Goal: Task Accomplishment & Management: Manage account settings

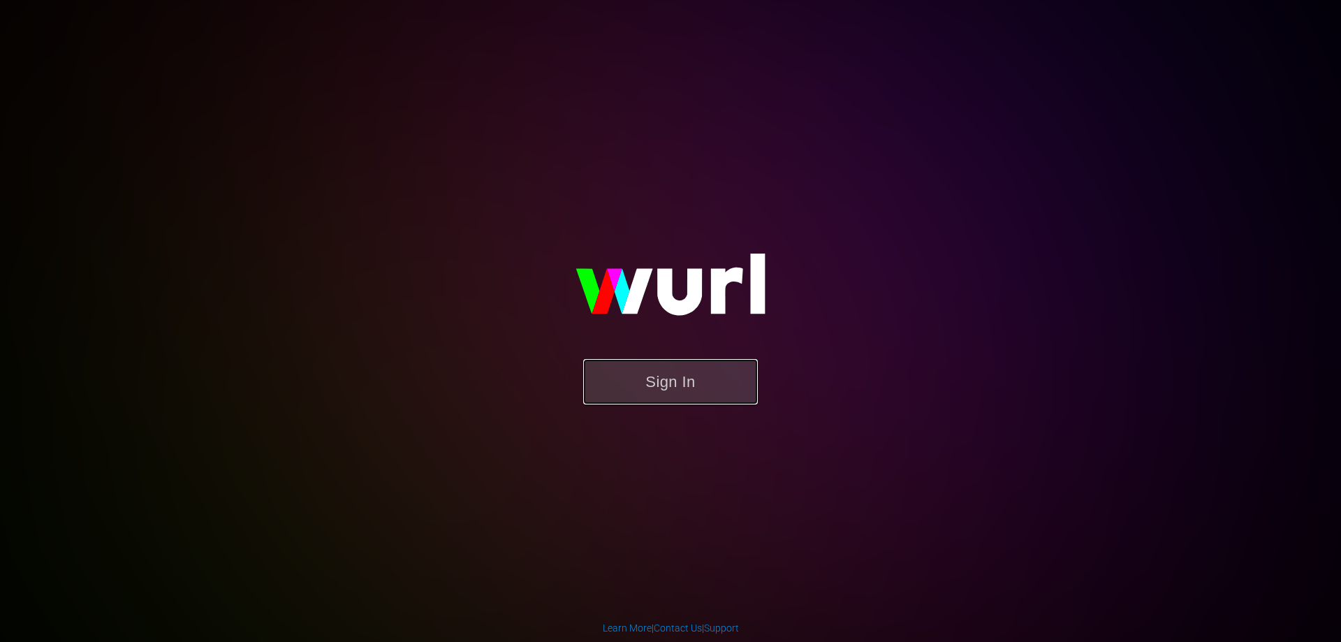
click at [650, 383] on button "Sign In" at bounding box center [670, 381] width 175 height 45
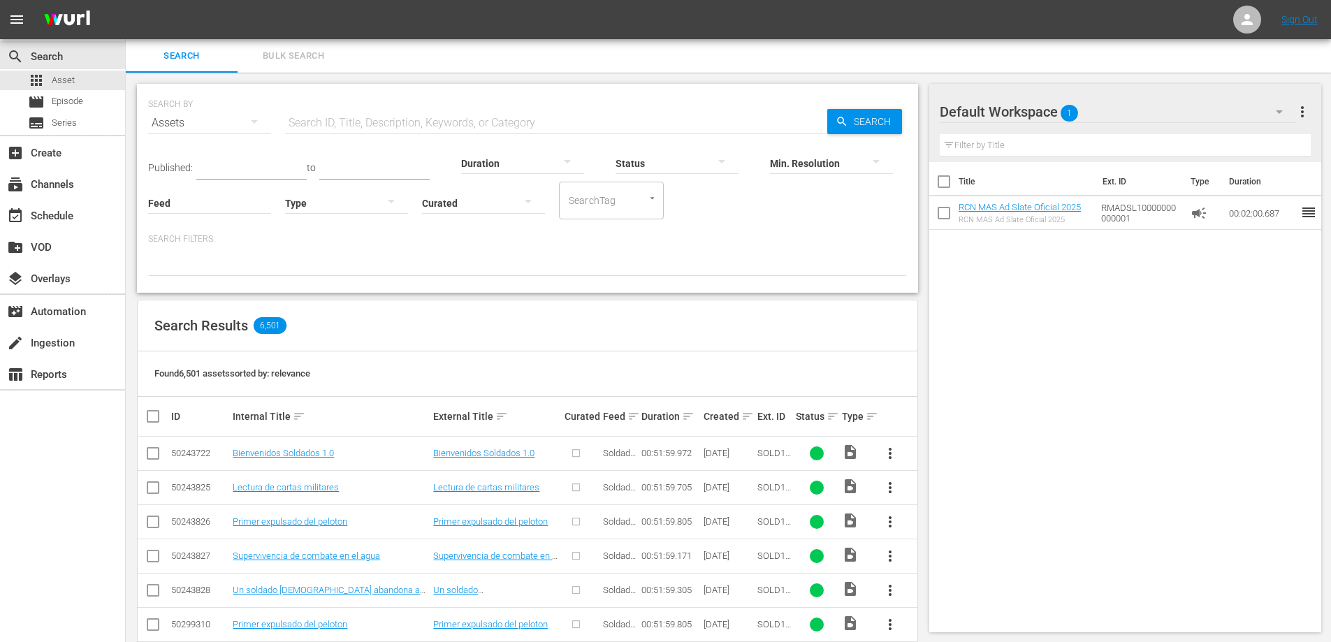
scroll to position [70, 0]
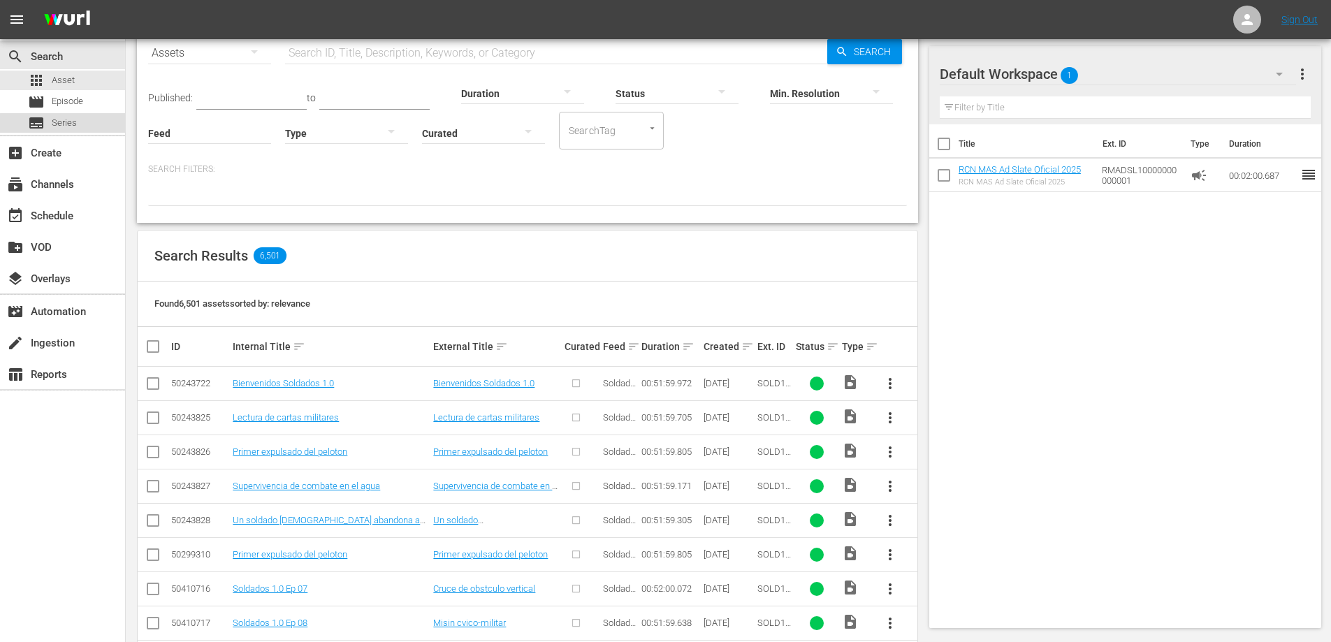
click at [64, 130] on div "subtitles Series" at bounding box center [52, 123] width 49 height 20
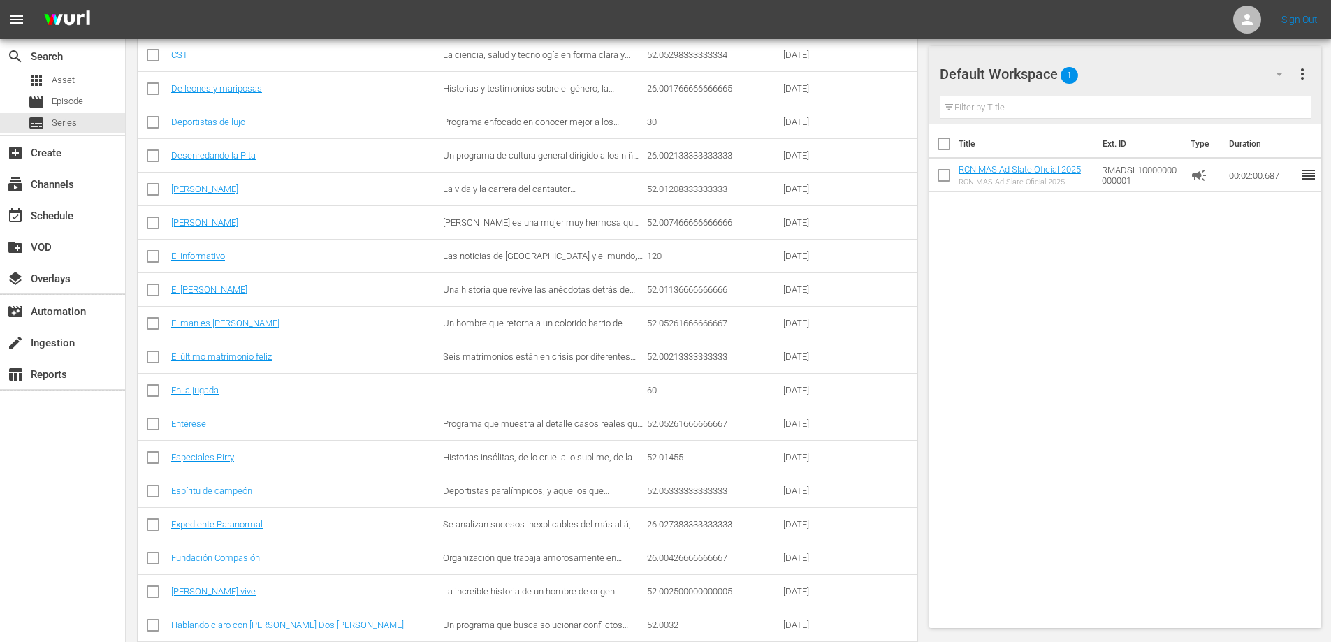
scroll to position [698, 0]
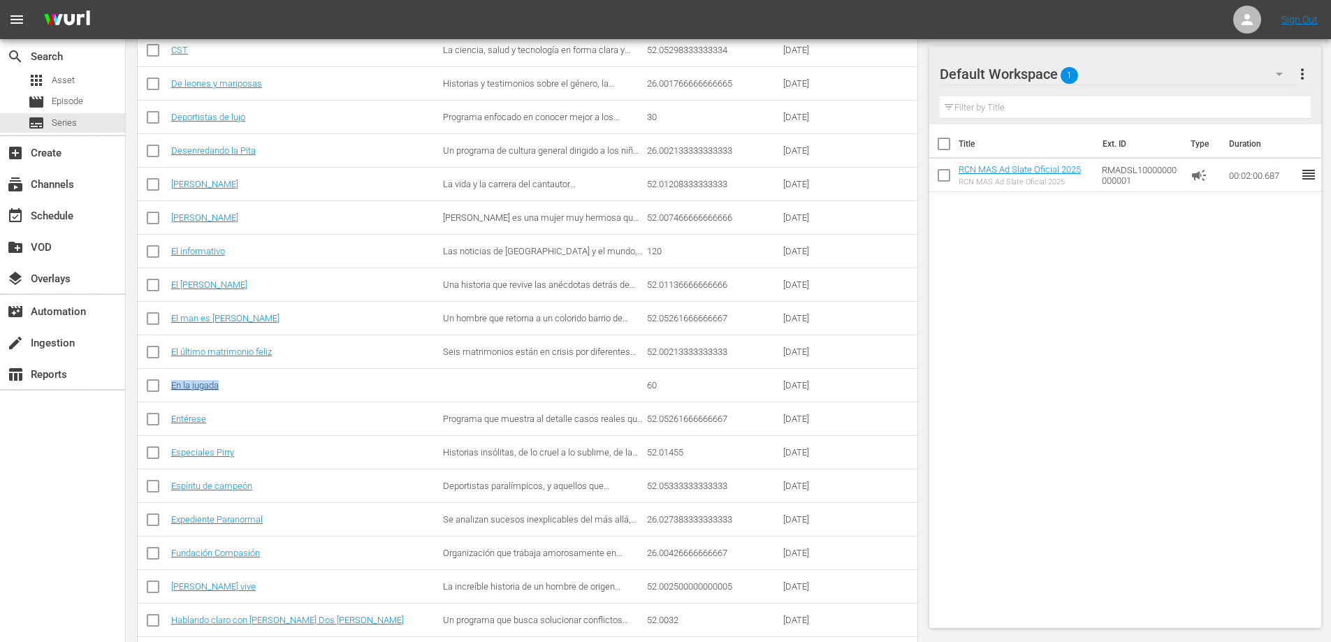
drag, startPoint x: 271, startPoint y: 385, endPoint x: 171, endPoint y: 390, distance: 100.0
click at [171, 390] on div "En la jugada" at bounding box center [305, 385] width 268 height 10
copy link "En la jugada"
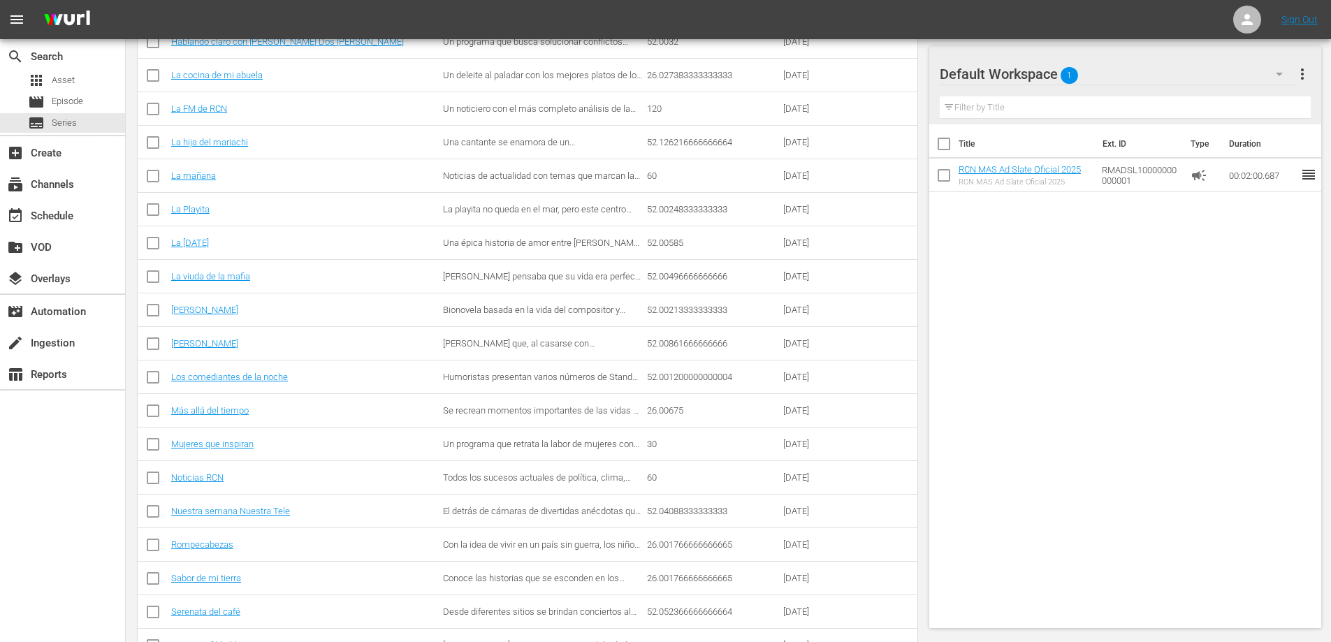
scroll to position [1457, 0]
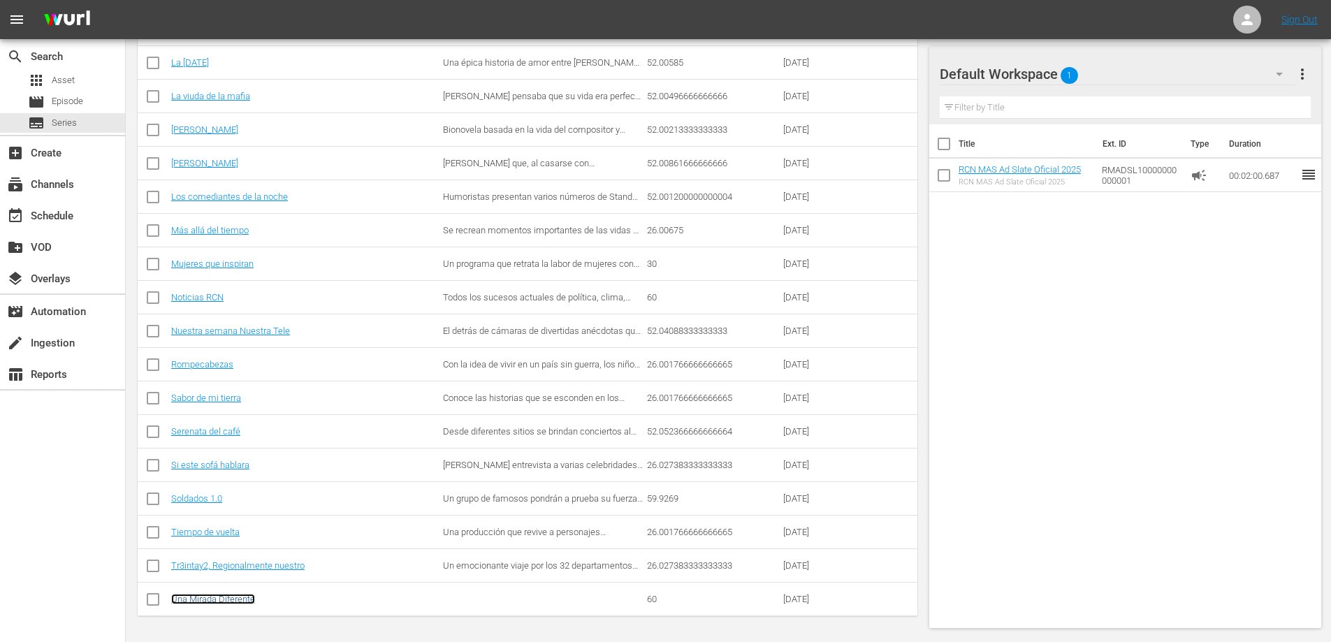
click at [213, 601] on link "Una Mirada Diferente" at bounding box center [213, 599] width 84 height 10
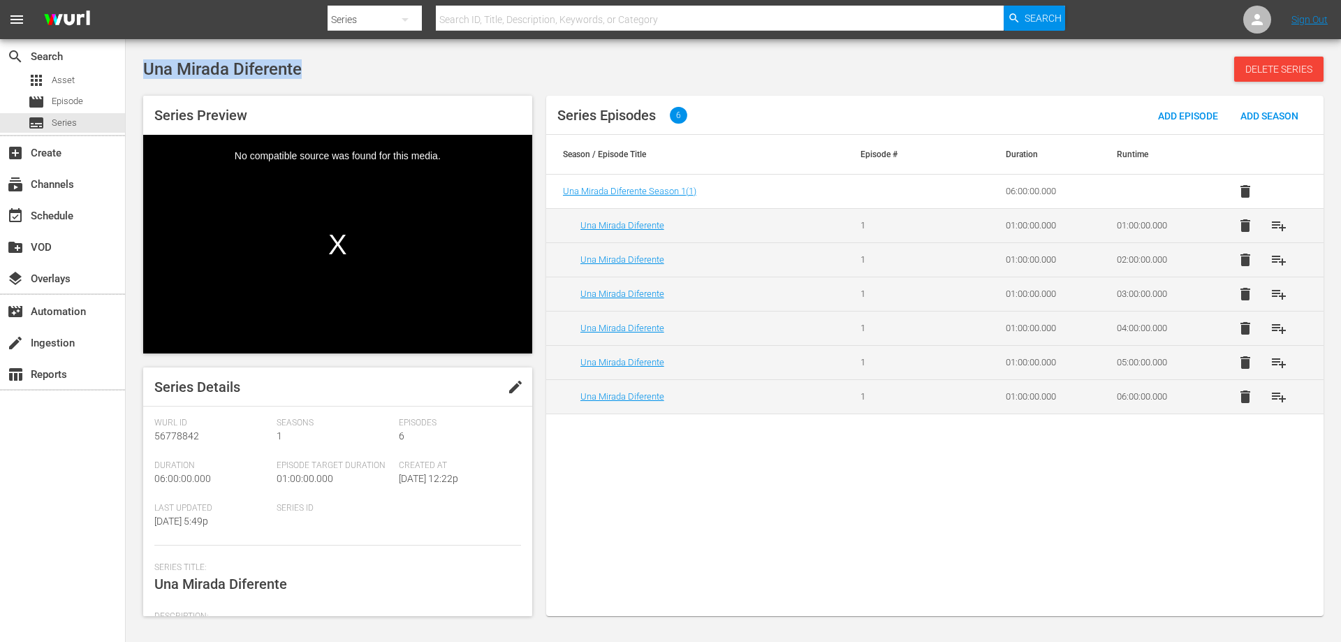
drag, startPoint x: 145, startPoint y: 71, endPoint x: 312, endPoint y: 69, distance: 167.6
click at [312, 69] on div "Una Mirada Diferente Delete Series" at bounding box center [733, 69] width 1180 height 25
copy span "Una Mirada Diferente"
click at [511, 390] on span "edit" at bounding box center [515, 387] width 17 height 17
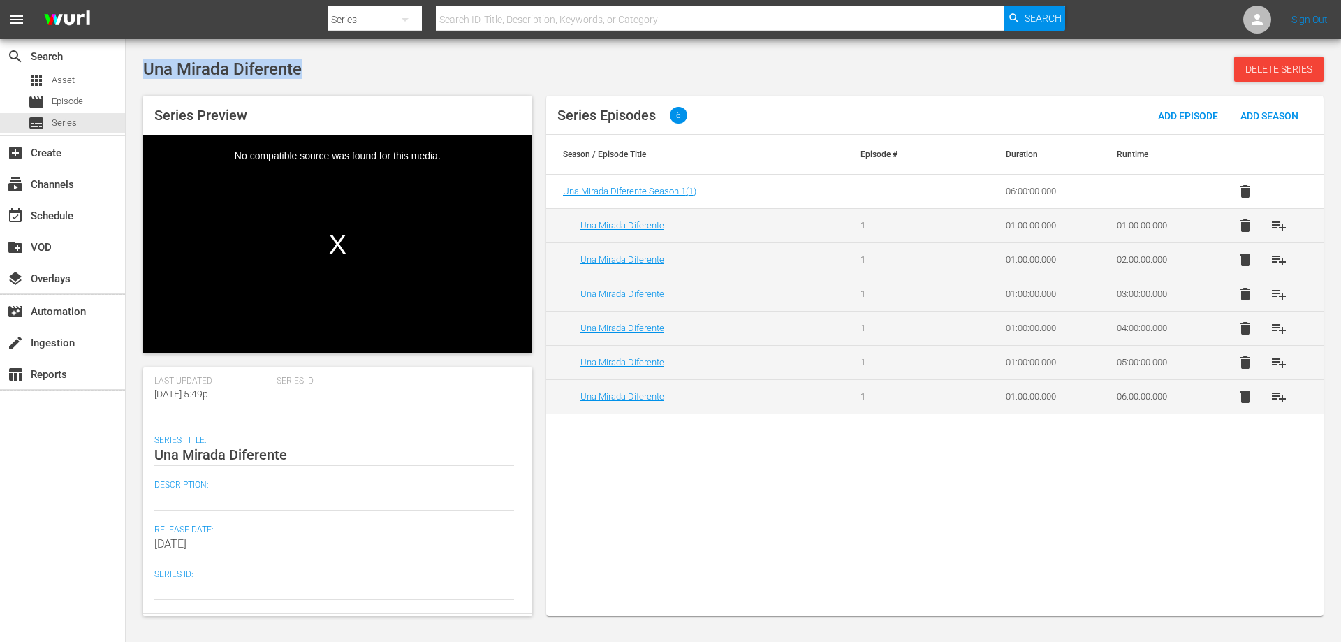
scroll to position [140, 0]
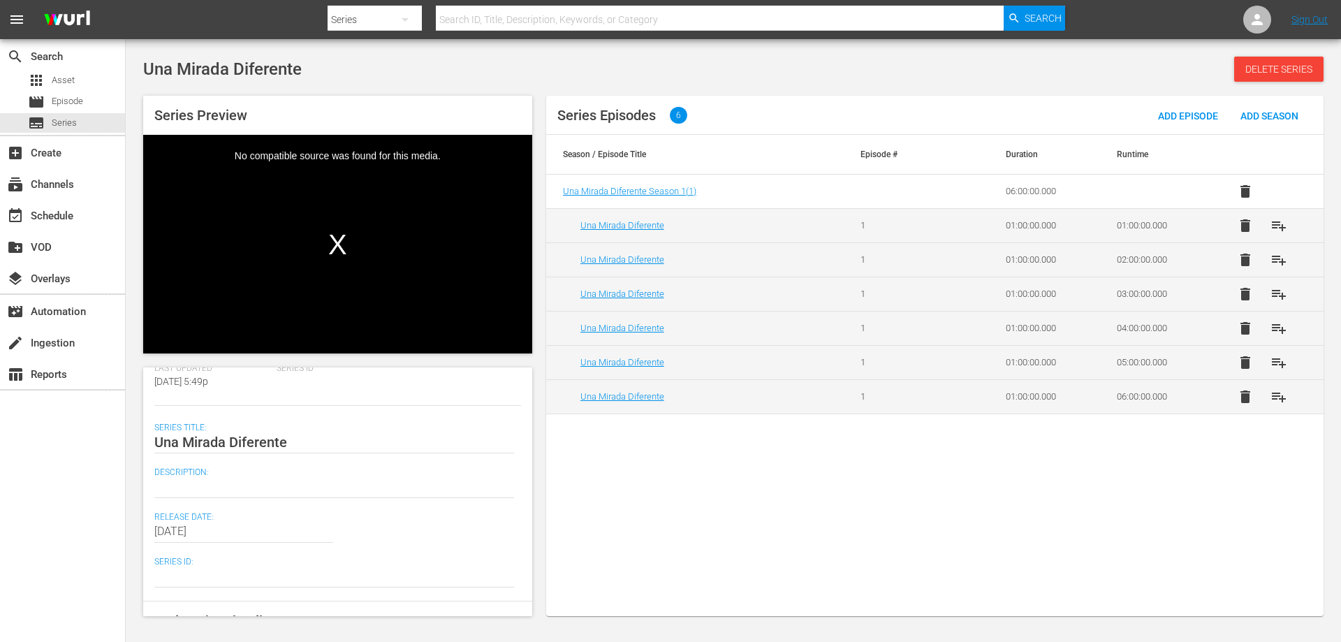
click at [220, 498] on div at bounding box center [334, 487] width 360 height 34
click at [219, 488] on textarea at bounding box center [334, 486] width 360 height 17
paste textarea "Un magazín en el vemos de una manera diferente las noticias de Colombia y el mu…"
type textarea "Un magazín en el vemos de una manera diferente las noticias de Colombia y el mu…"
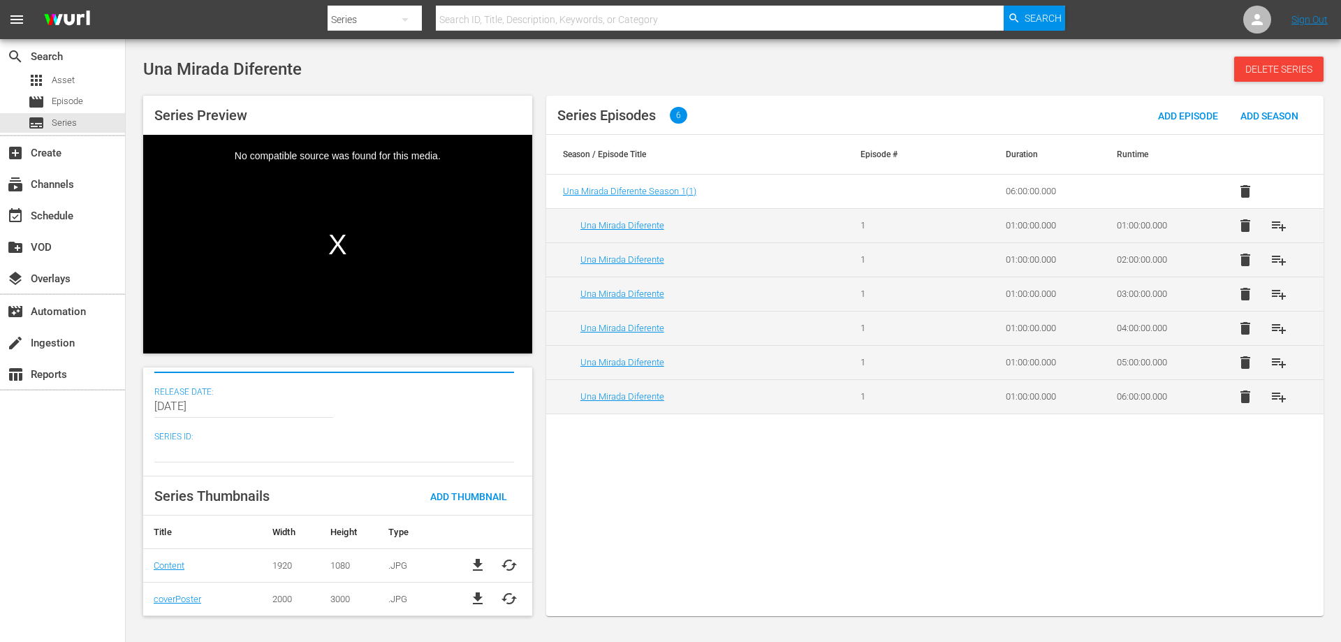
scroll to position [0, 0]
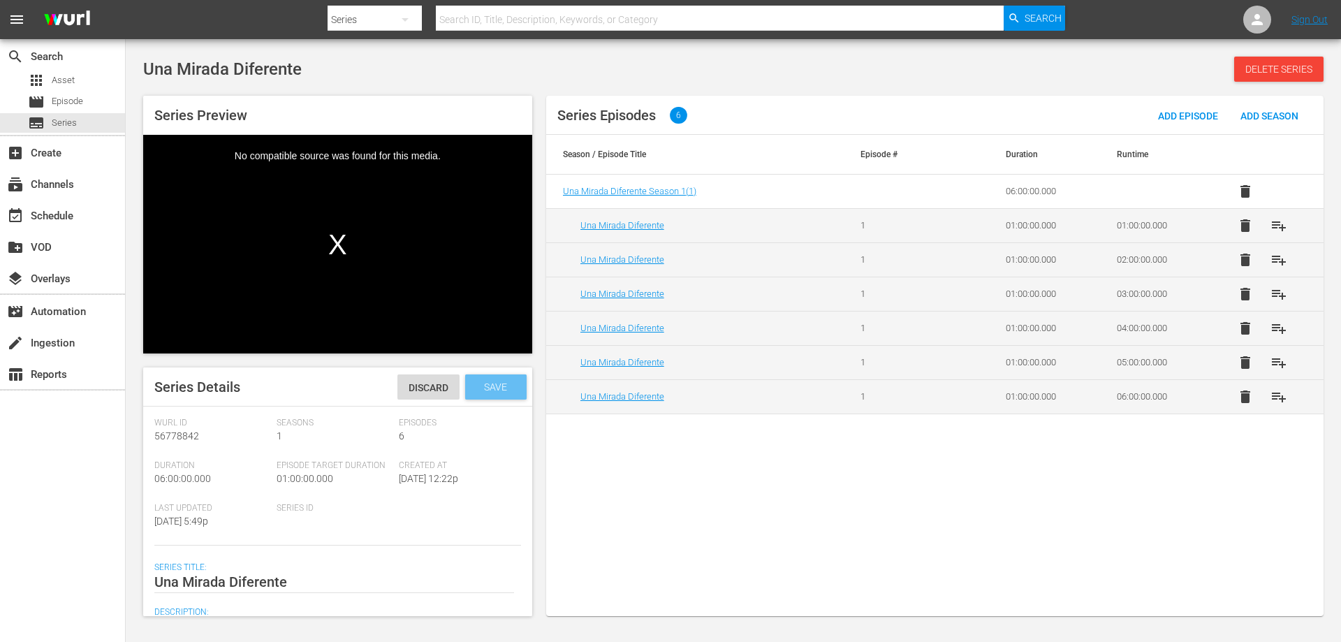
type textarea "Un magazín en el vemos de una manera diferente las noticias de Colombia y el mu…"
click at [490, 387] on span "Save" at bounding box center [495, 386] width 45 height 11
click at [54, 119] on span "Series" at bounding box center [64, 123] width 25 height 14
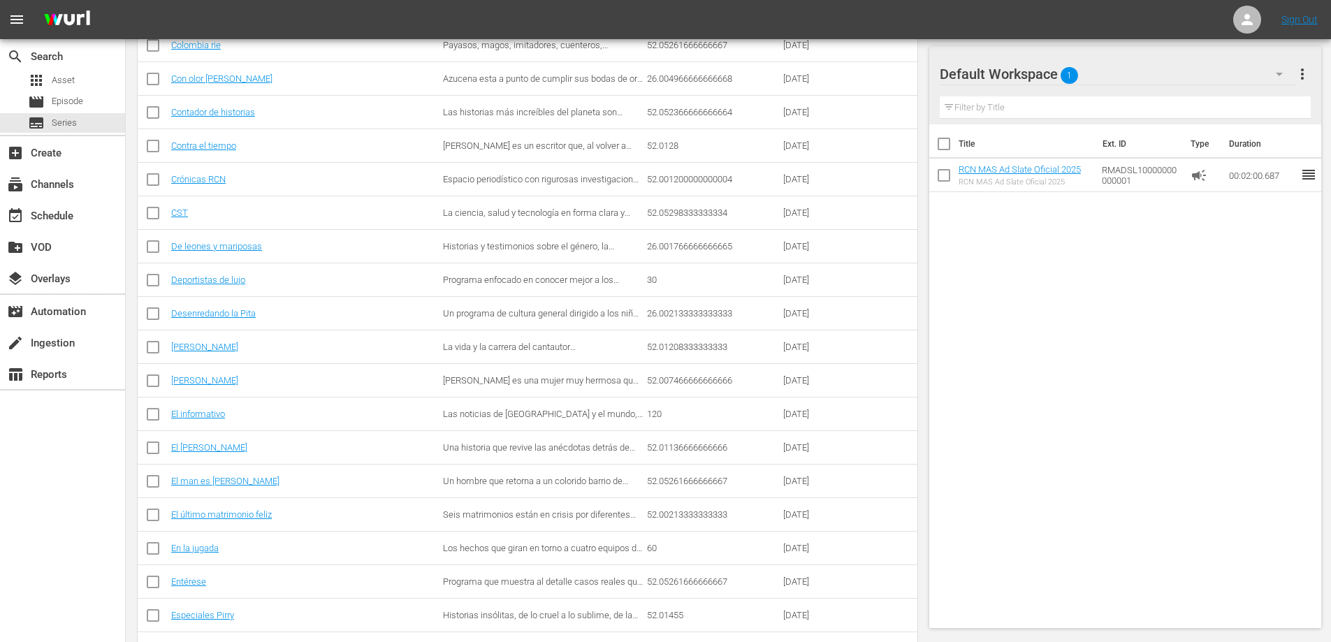
scroll to position [661, 0]
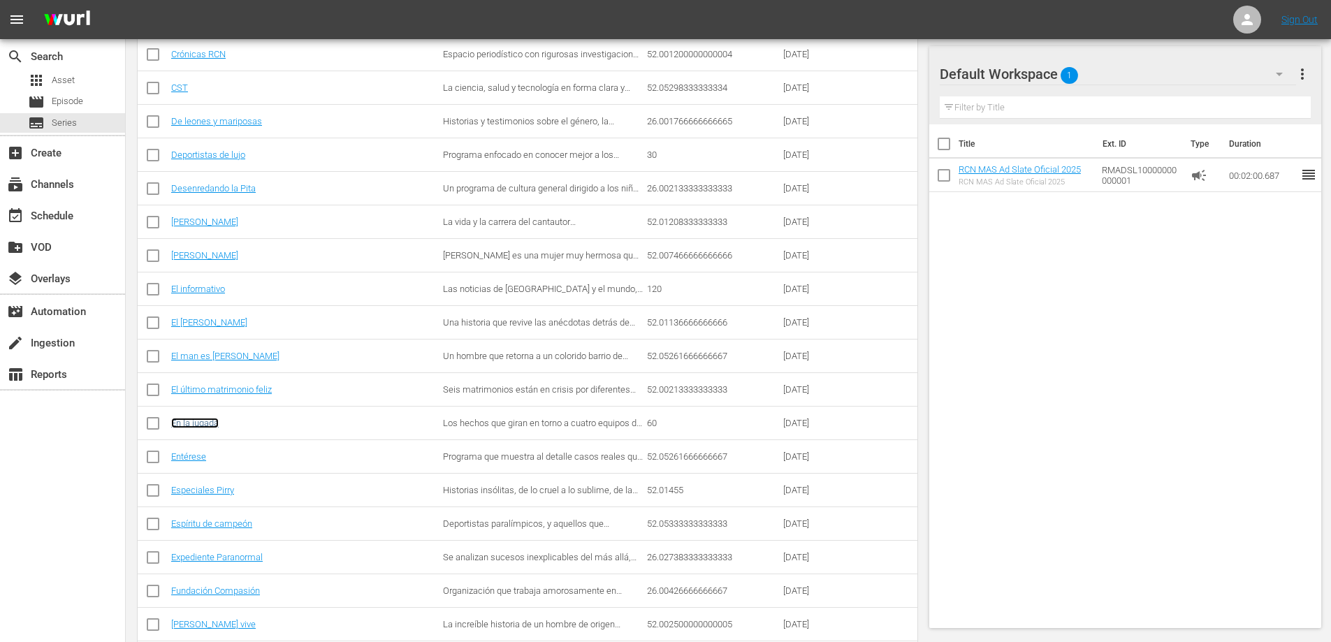
drag, startPoint x: 195, startPoint y: 416, endPoint x: 177, endPoint y: 423, distance: 18.8
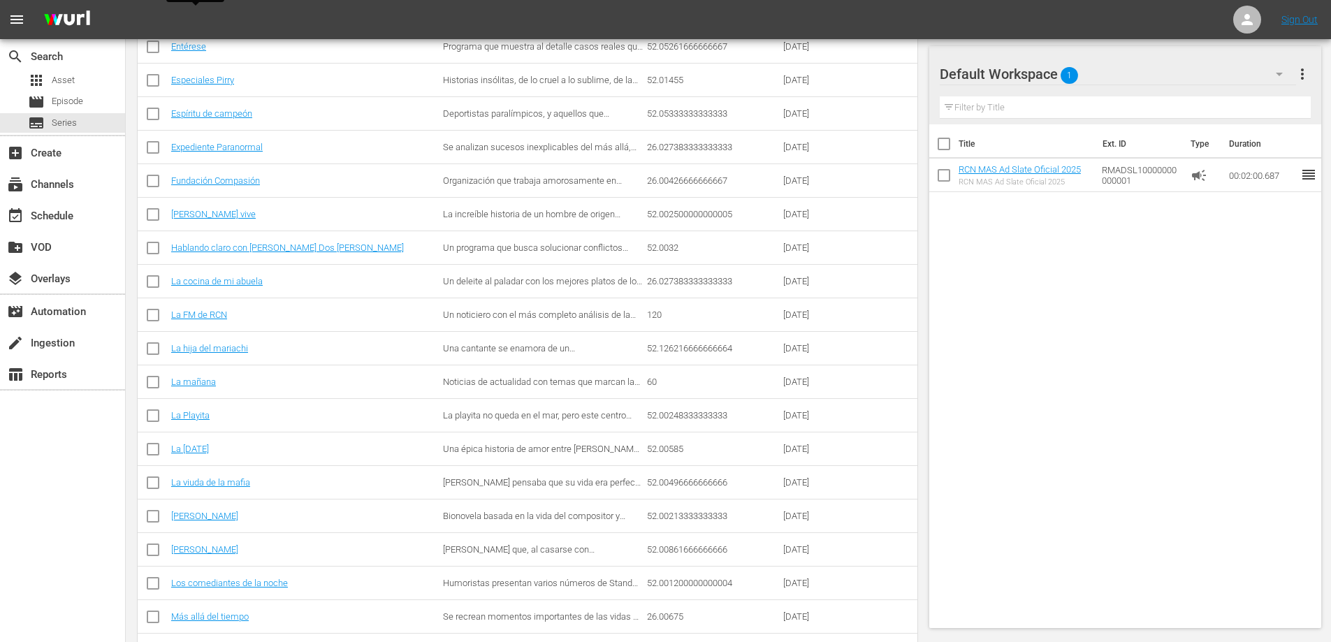
scroll to position [1122, 0]
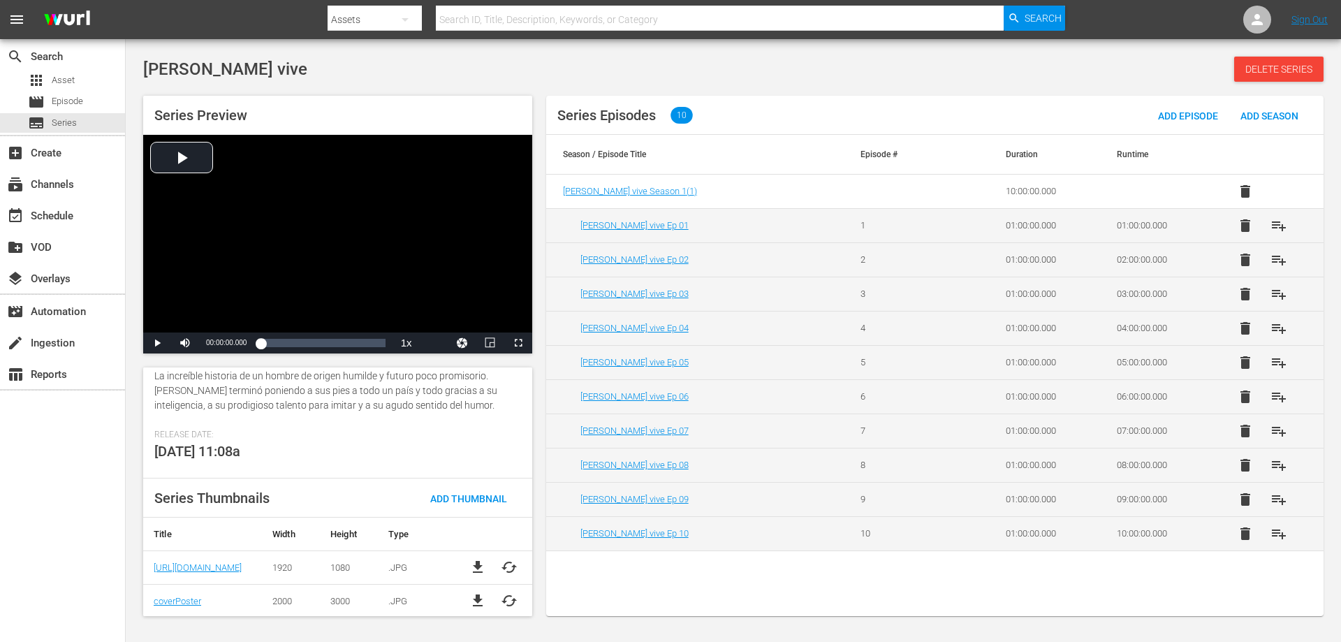
scroll to position [256, 0]
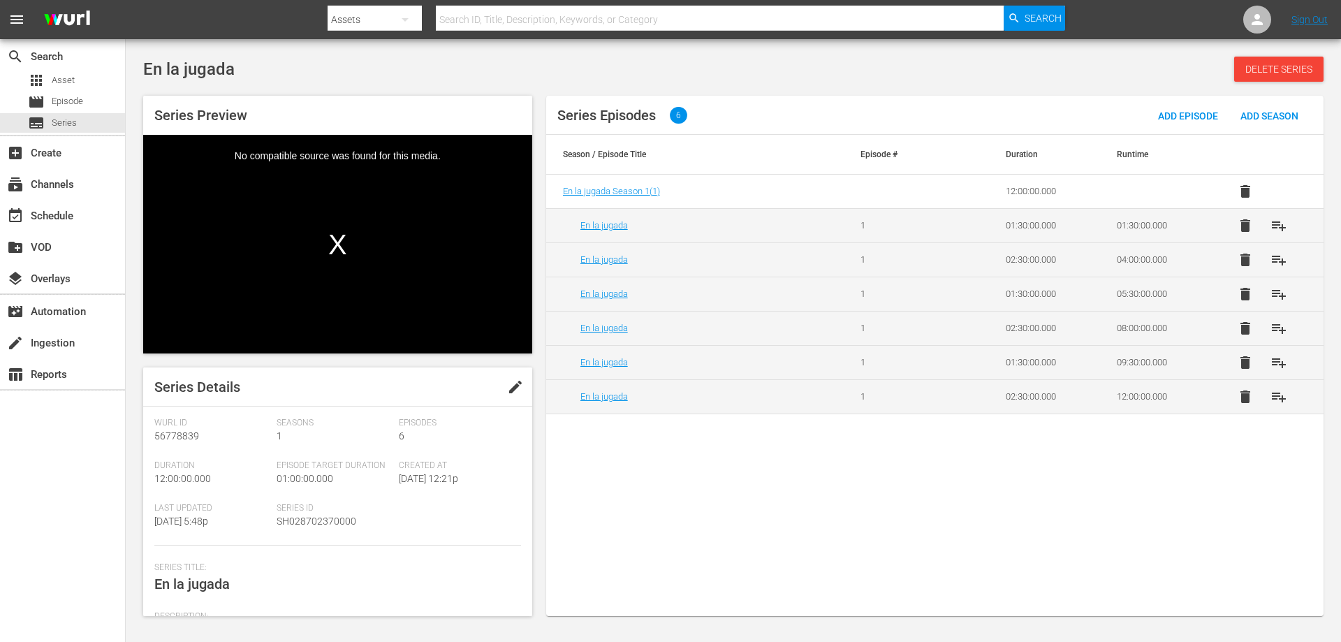
click at [507, 386] on span "edit" at bounding box center [515, 387] width 17 height 17
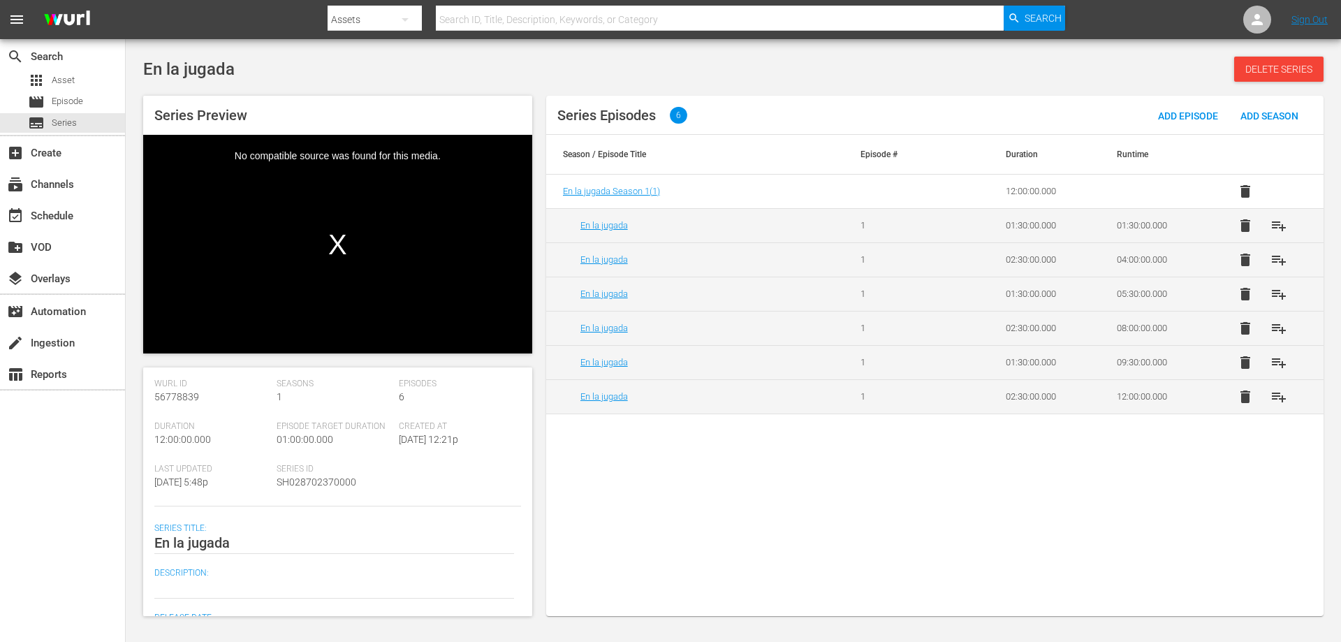
scroll to position [140, 0]
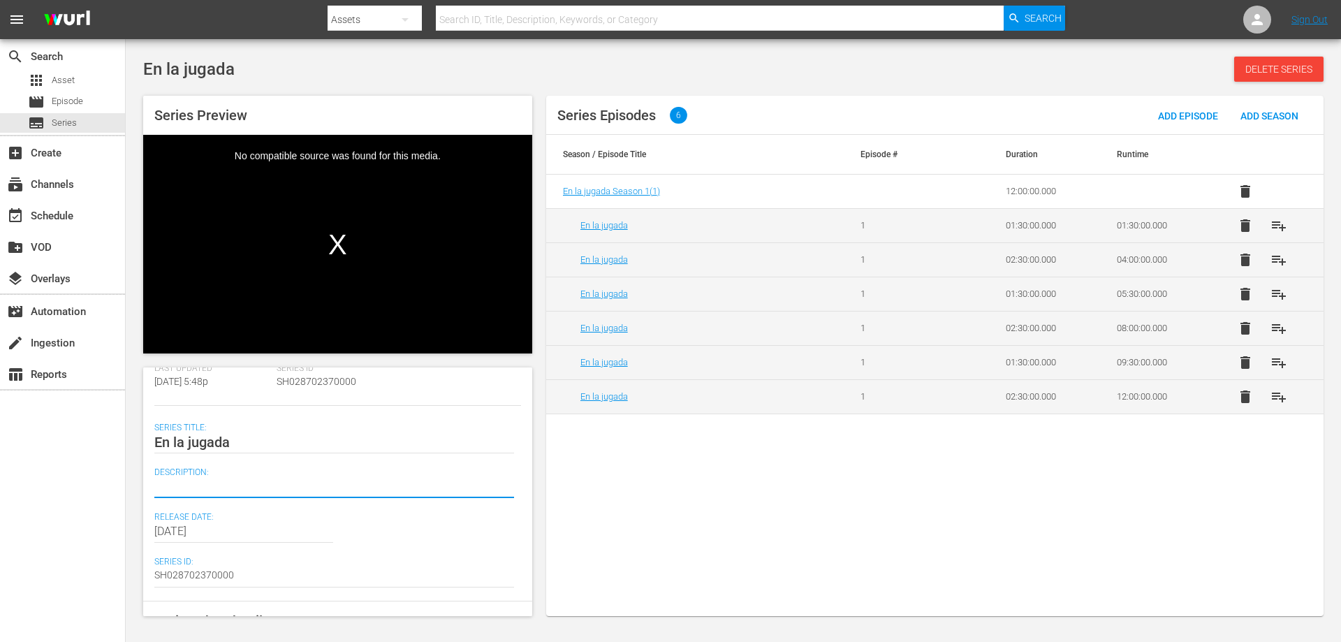
click at [250, 488] on textarea at bounding box center [334, 486] width 360 height 17
paste textarea "Los hechos que giran en torno a cuatro equipos de fútbol del oriente colombiano."
type textarea "Los hechos que giran en torno a cuatro equipos de fútbol del oriente colombiano."
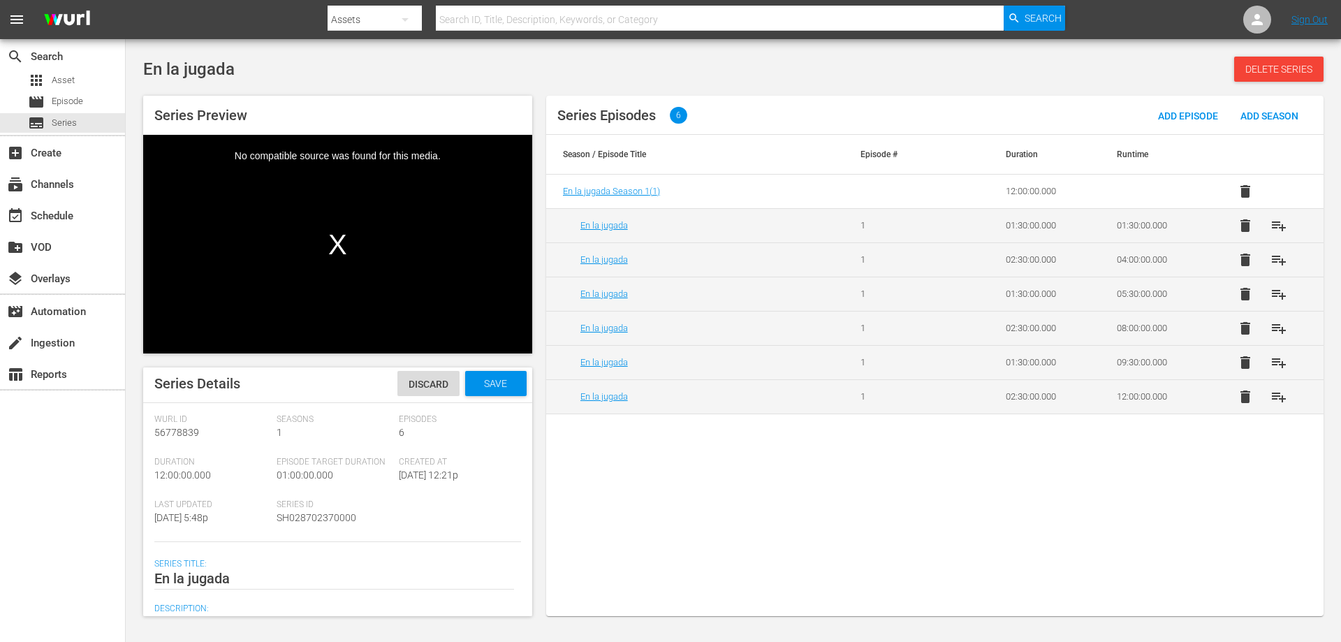
scroll to position [0, 0]
type textarea "Los hechos que giran en torno a cuatro equipos de fútbol del oriente colombiano."
click at [487, 389] on span "Save" at bounding box center [495, 386] width 45 height 11
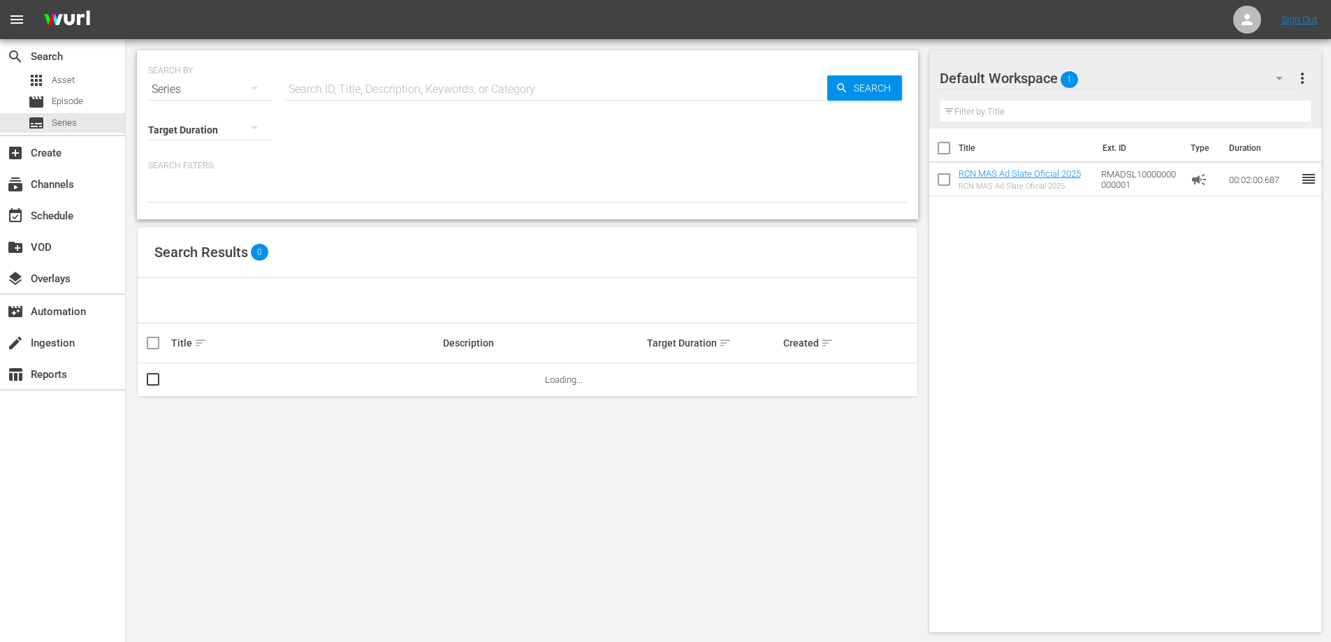
click at [395, 226] on div "SEARCH BY Search By Series Search ID, Title, Description, Keywords, or Category…" at bounding box center [527, 341] width 803 height 604
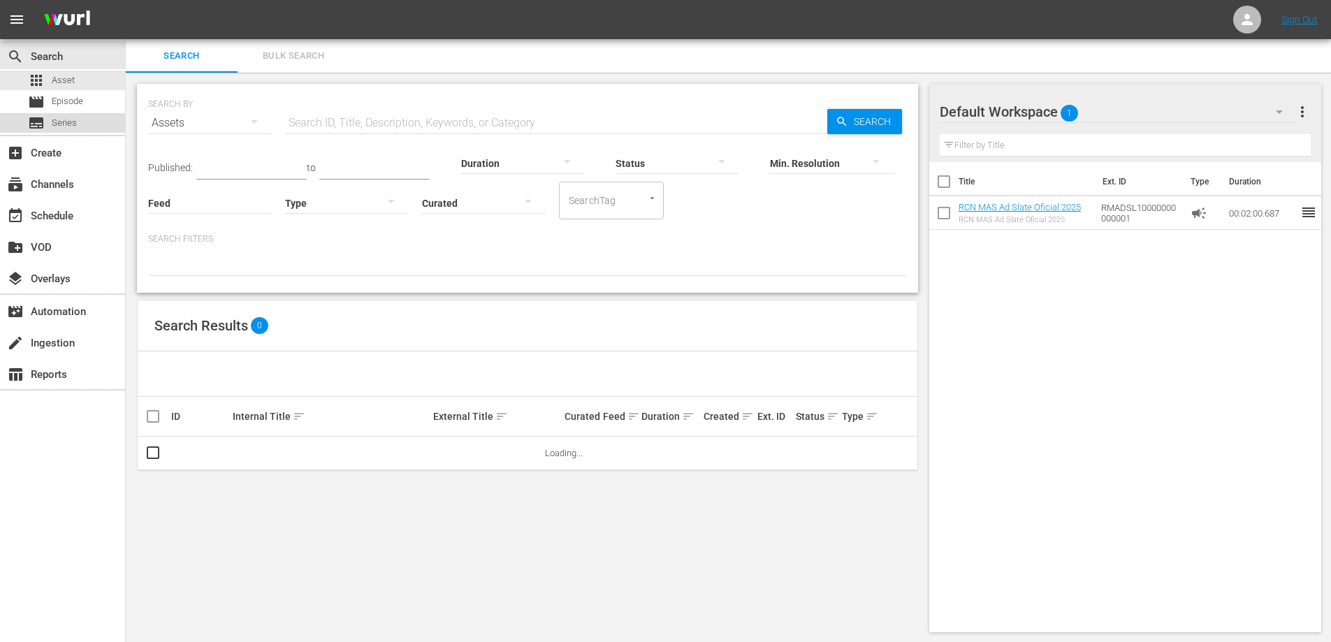
click at [67, 122] on span "Series" at bounding box center [64, 123] width 25 height 14
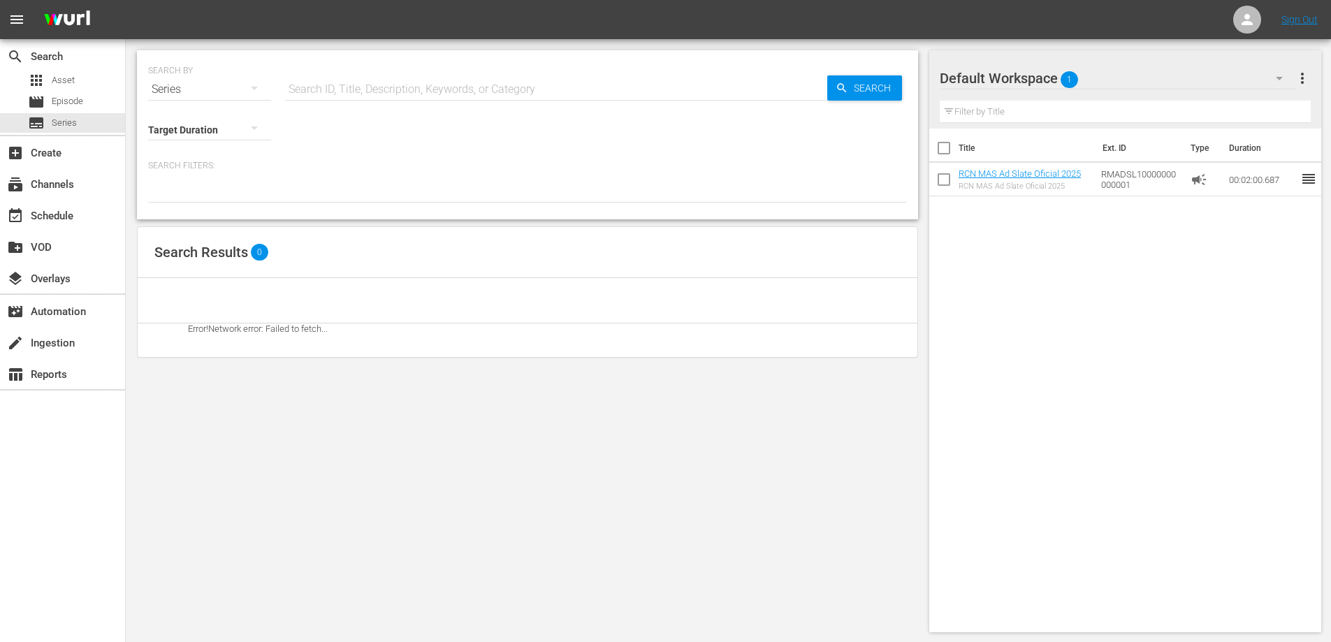
click at [136, 97] on div "SEARCH BY Search By Series Search ID, Title, Description, Keywords, or Category…" at bounding box center [527, 341] width 803 height 604
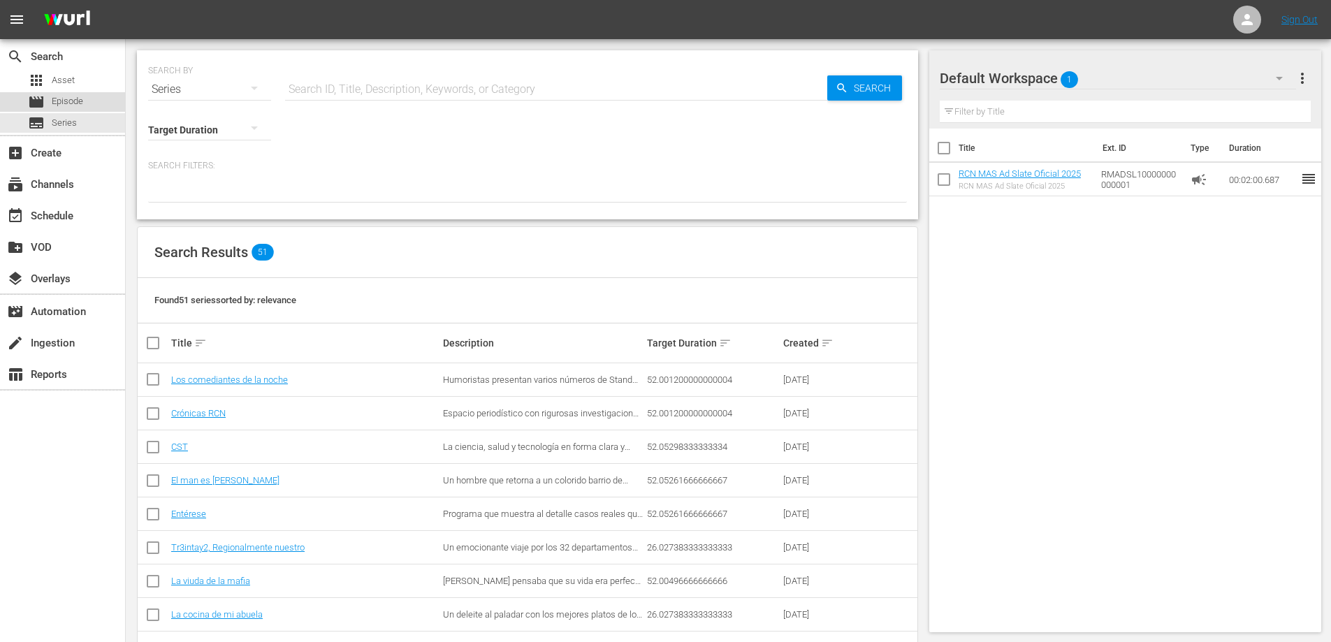
click at [83, 98] on span "Episode" at bounding box center [67, 101] width 31 height 14
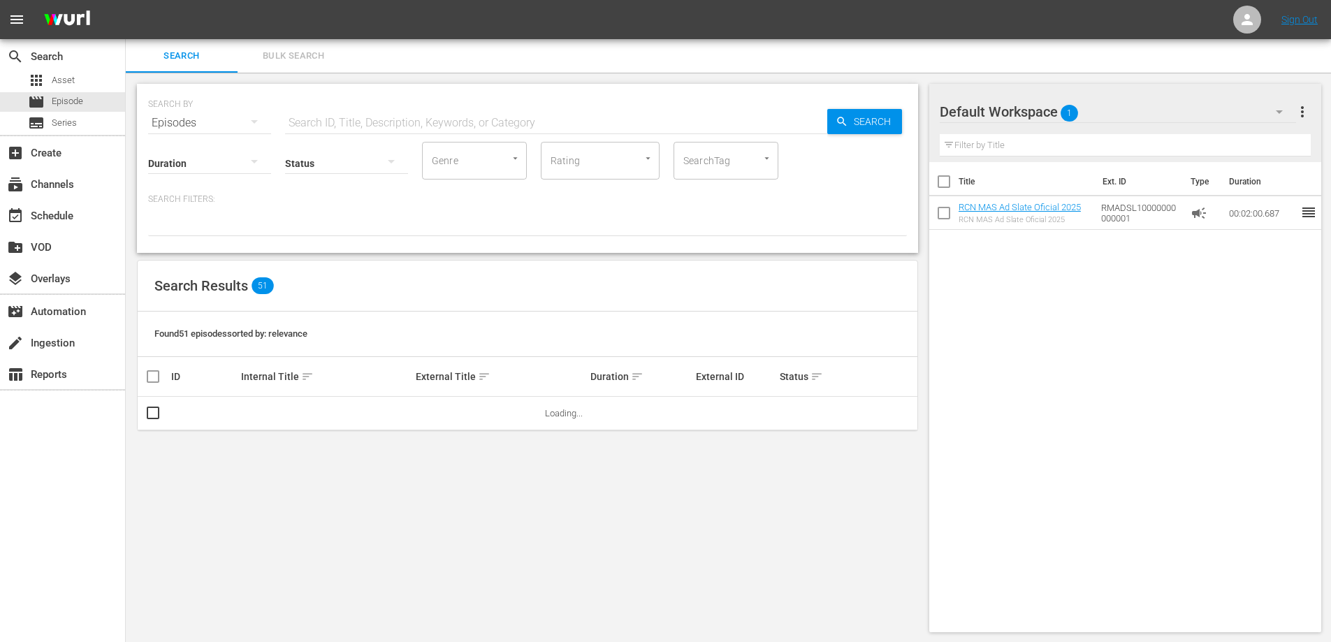
click at [321, 122] on input "text" at bounding box center [556, 123] width 542 height 34
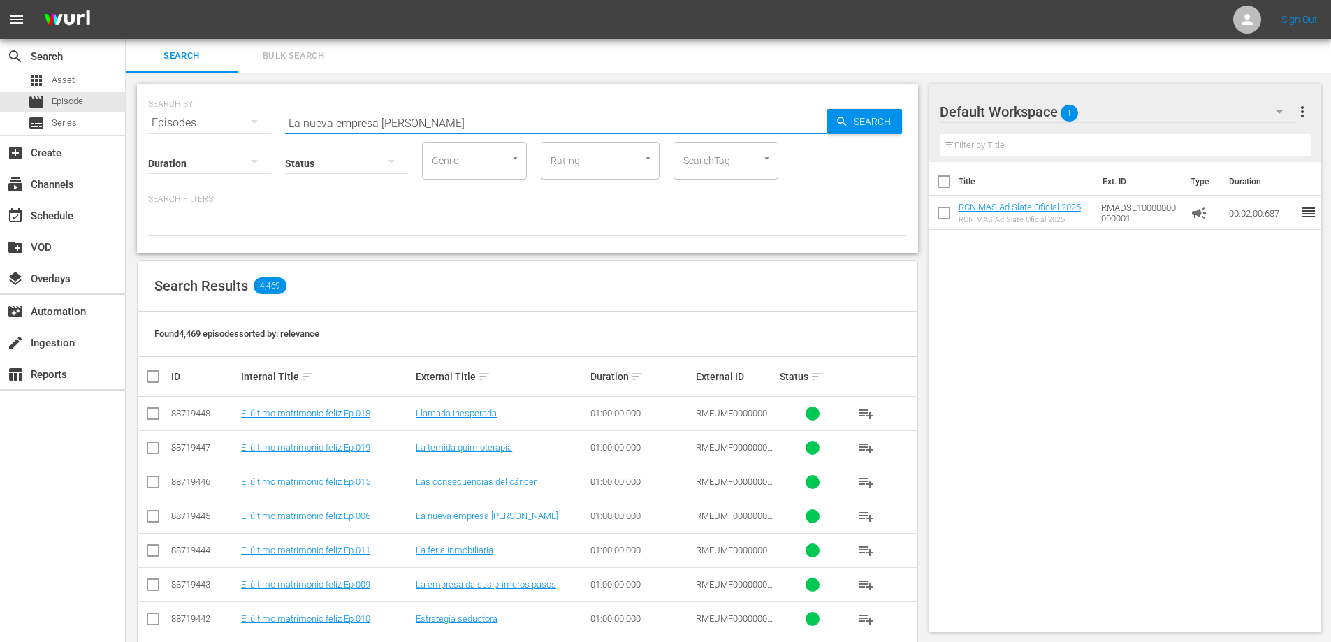
type input "La nueva empresa [PERSON_NAME]"
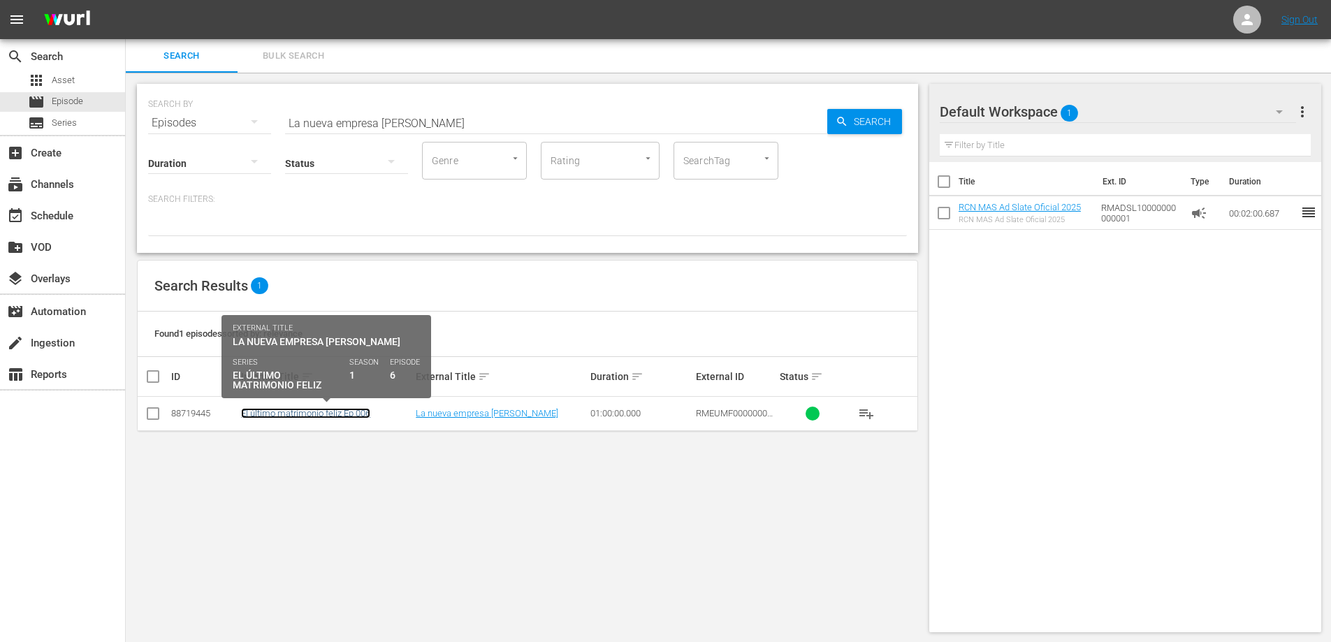
click at [326, 413] on link "El último matrimonio feliz Ep 006" at bounding box center [305, 413] width 129 height 10
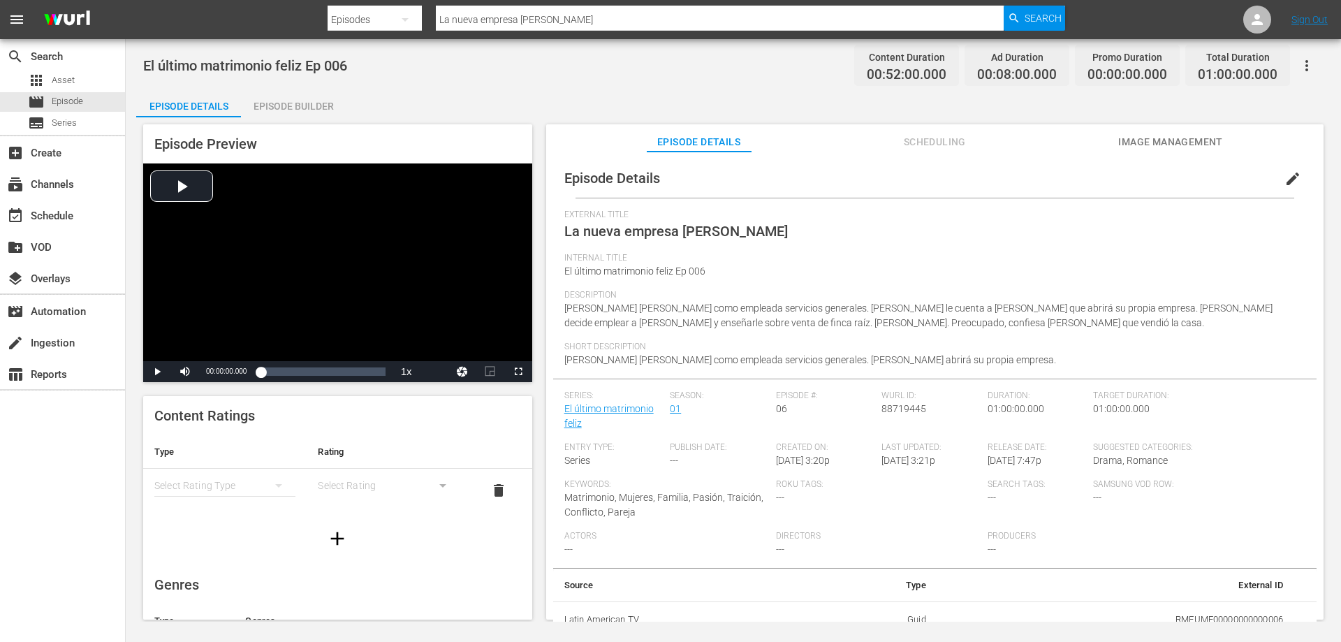
click at [1284, 176] on span "edit" at bounding box center [1292, 178] width 17 height 17
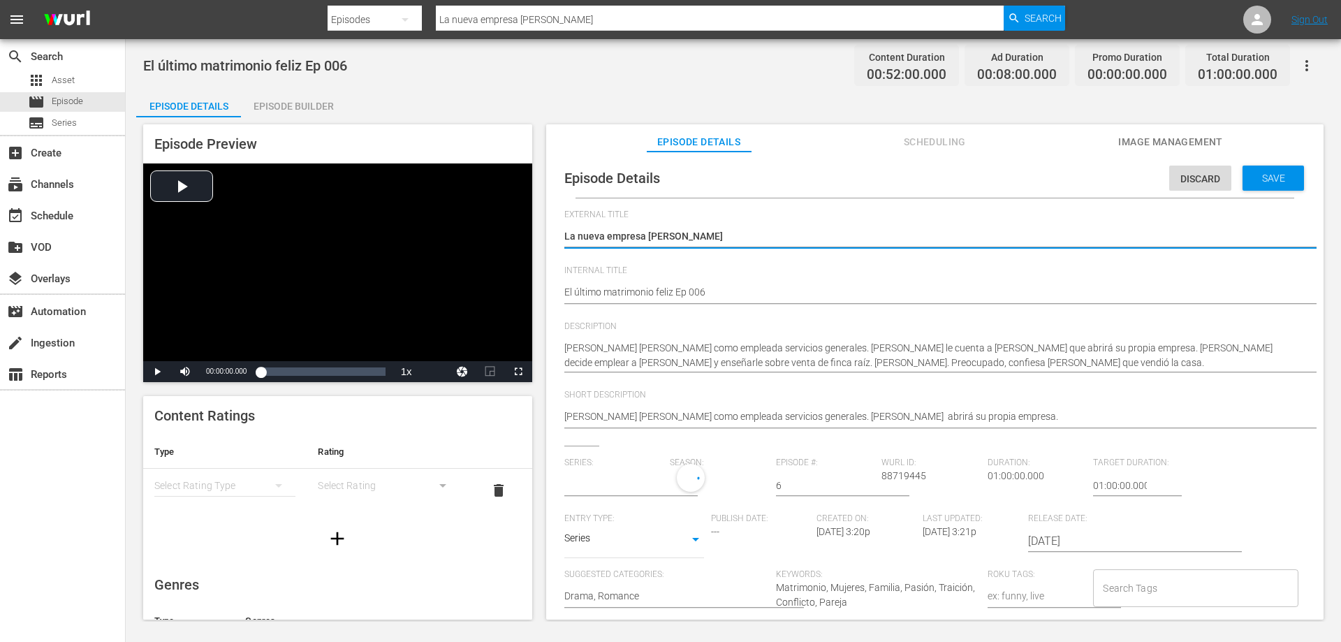
type input "El último matrimonio feliz"
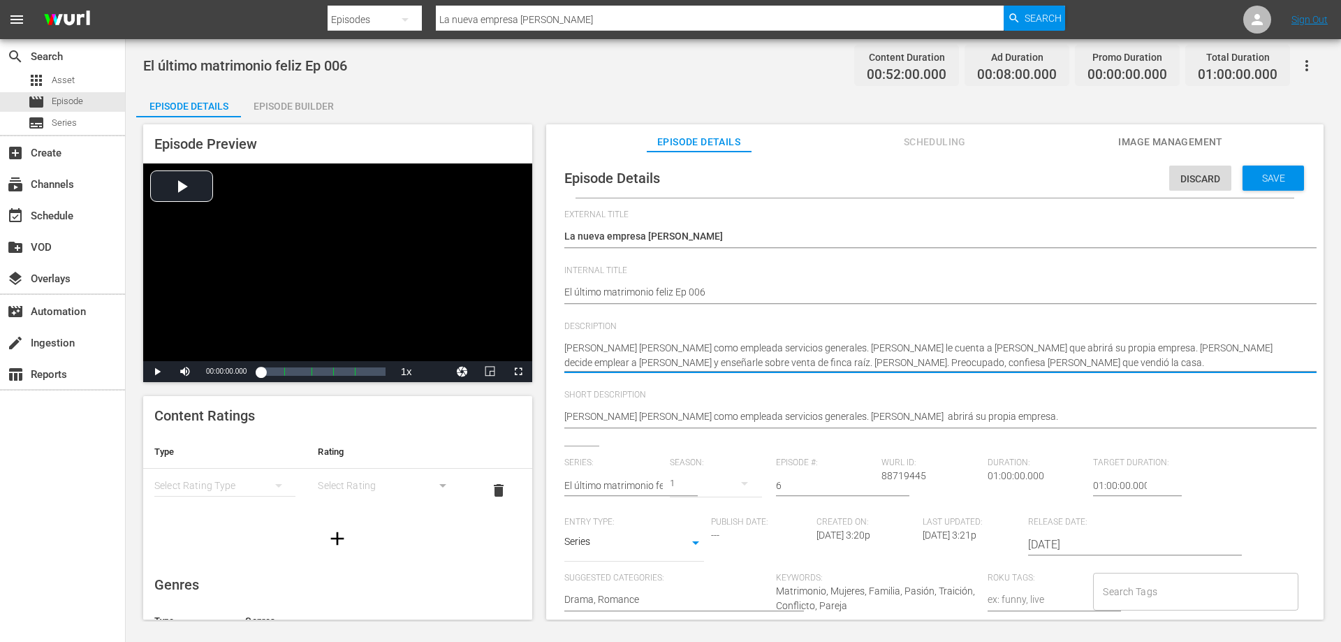
click at [923, 351] on textarea "Harold contrata a Yorley como empleada servicios generales. Antonia le cuenta a…" at bounding box center [931, 355] width 734 height 29
click at [971, 351] on textarea "Harold contrata a Yorley como empleada servicios generales. Antonia le cuenta a…" at bounding box center [931, 355] width 734 height 29
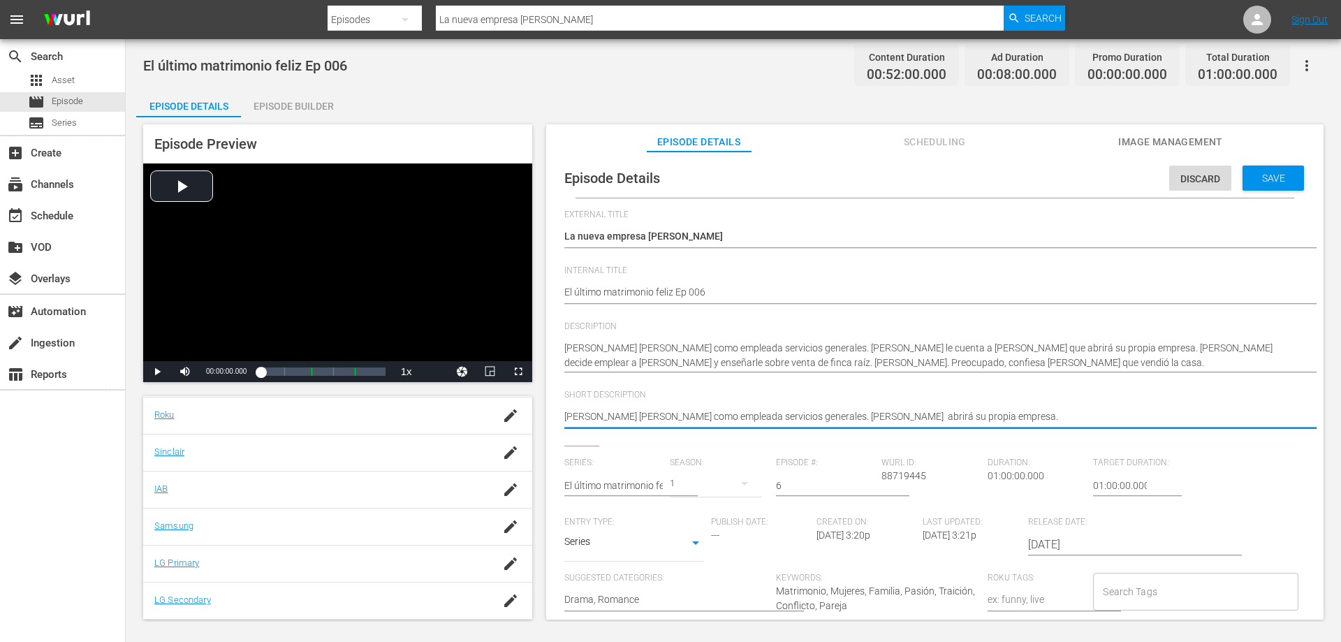
type textarea "Harold contrata a Yorley como empleada servicios generales. Antonia abrirá su p…"
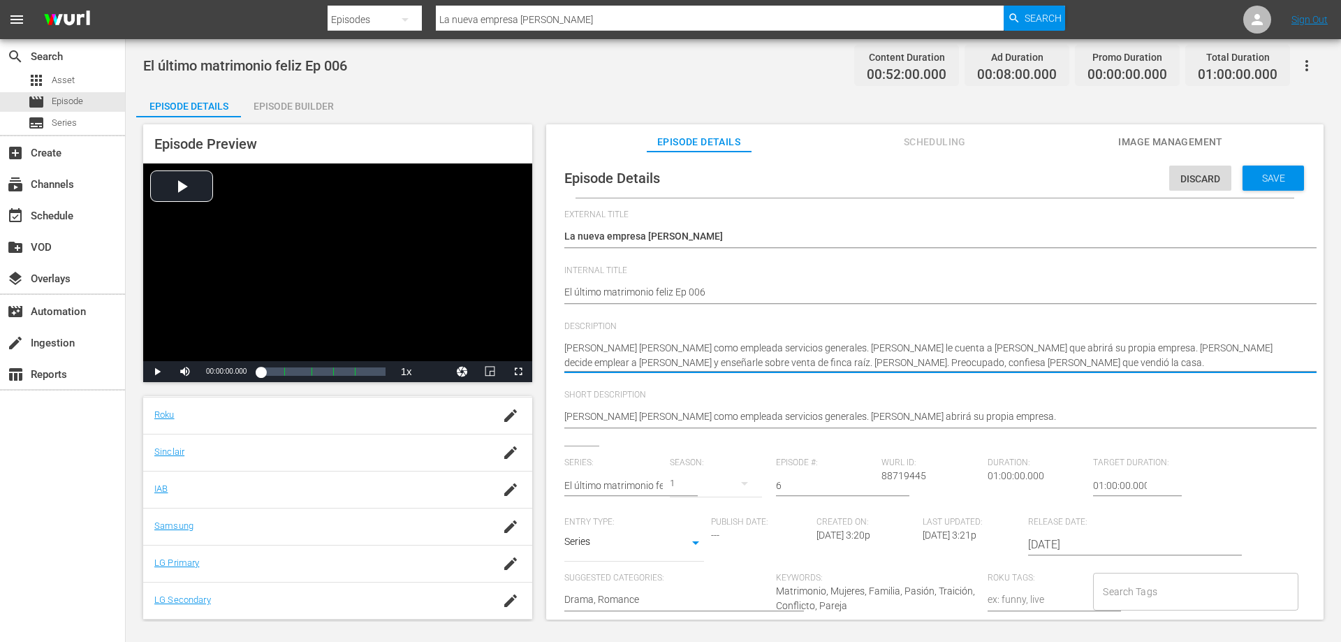
type textarea "Harold contrata a Yorley como empleada servicios generales. Antonia le cuenta a…"
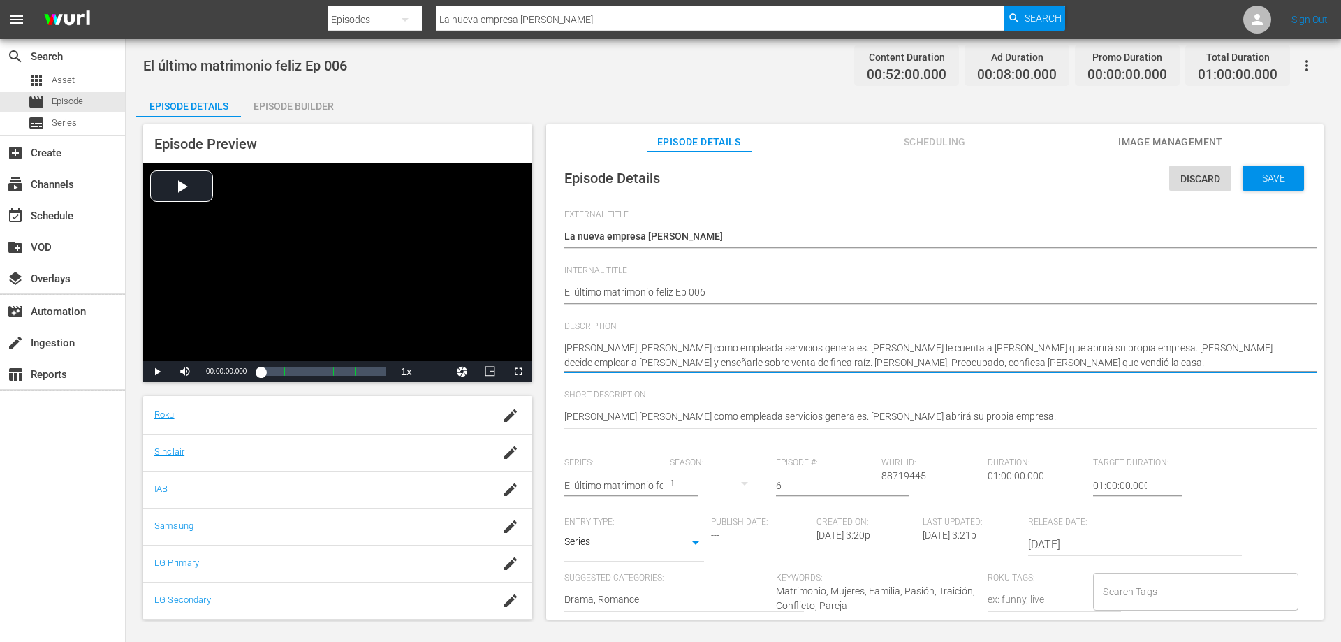
type textarea "Harold contrata a Yorley como empleada servicios generales. Antonia le cuenta a…"
click at [856, 403] on div "Harold contrata a Yorley como empleada servicios generales. Antonia abrirá su p…" at bounding box center [931, 418] width 734 height 34
drag, startPoint x: 964, startPoint y: 420, endPoint x: 972, endPoint y: 419, distance: 7.7
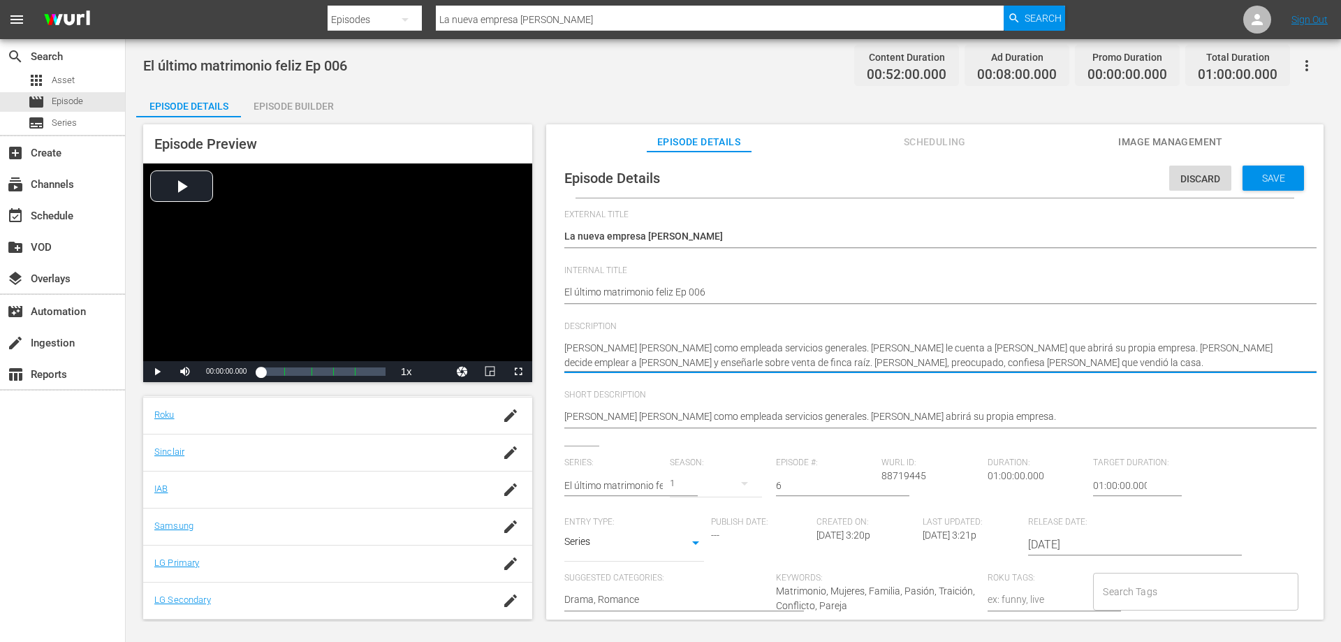
click at [741, 348] on textarea "Harold contrata a Yorley como empleada servicios generales. Antonia le cuenta a…" at bounding box center [931, 355] width 734 height 29
type textarea "Harold contrata a Yorley como empleada dservicios generales. Antonia le cuenta …"
type textarea "Harold contrata a Yorley como empleada deservicios generales. Antonia le cuenta…"
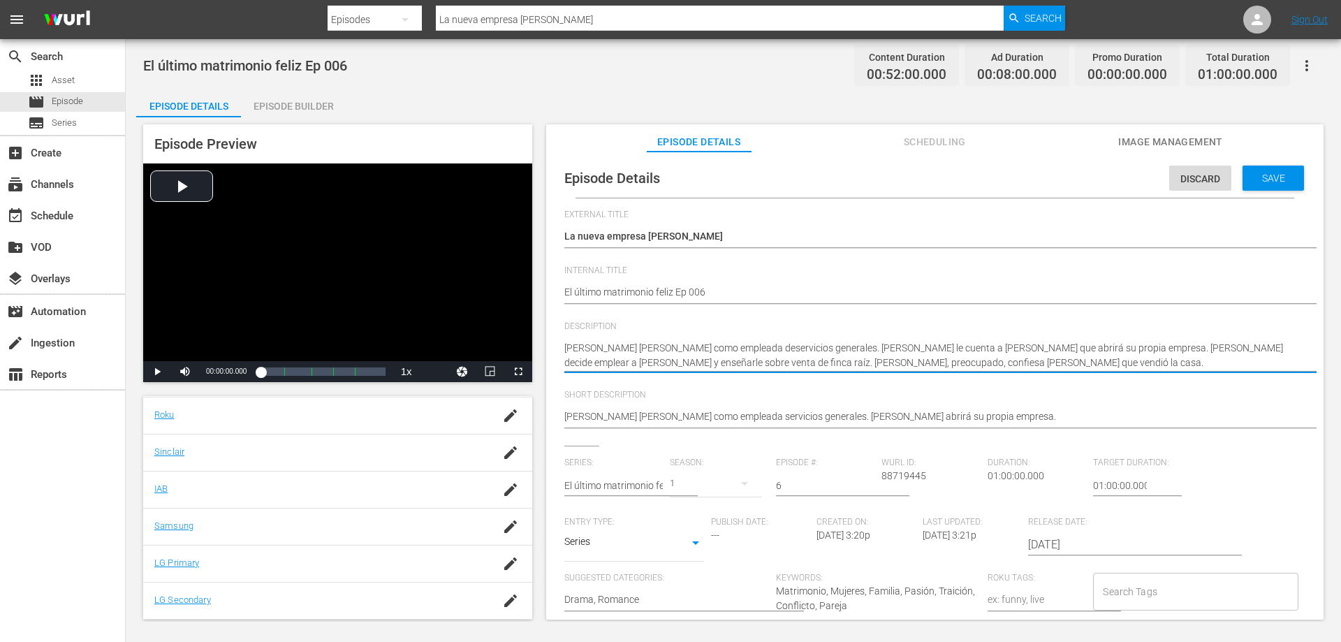
type textarea "[PERSON_NAME] [PERSON_NAME] como empleada de servicios generales. [PERSON_NAME]…"
click at [949, 369] on textarea "Harold contrata a Yorley como empleada servicios generales. Antonia le cuenta a…" at bounding box center [931, 355] width 734 height 29
type textarea "[PERSON_NAME] [PERSON_NAME] como empleada de servicios generales. [PERSON_NAME]…"
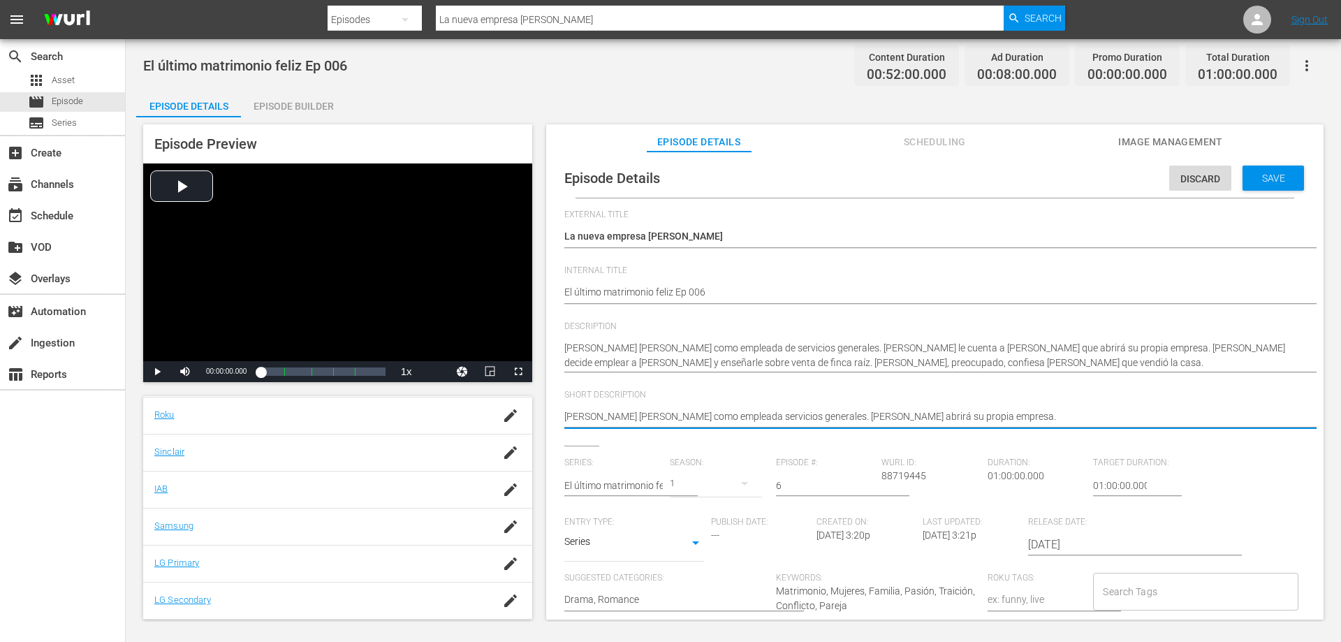
type textarea "Harold contrata a Yorley como empleada dservicios generales. Antonia abrirá su …"
type textarea "Harold contrata a Yorley como empleada deservicios generales. Antonia abrirá su…"
type textarea "[PERSON_NAME] [PERSON_NAME] como empleada de servicios generales. [PERSON_NAME]…"
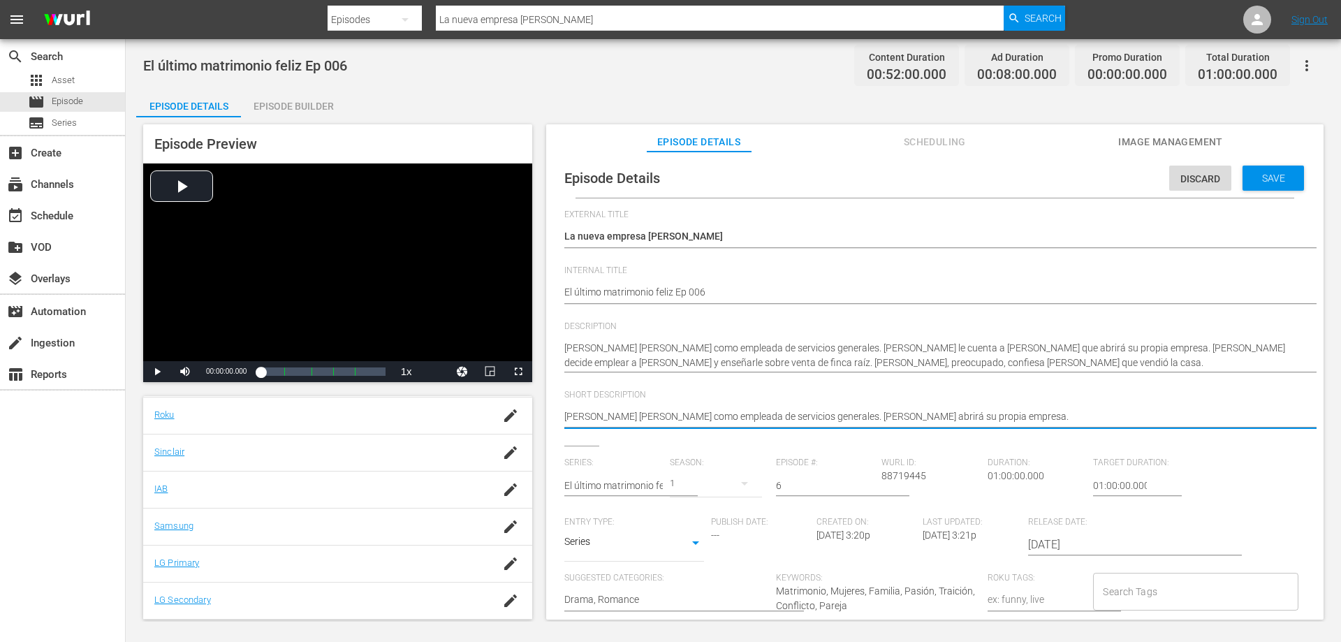
click at [982, 418] on textarea "Harold contrata a Yorley como empleada servicios generales. Antonia abrirá su p…" at bounding box center [931, 417] width 734 height 17
click at [997, 420] on textarea "Harold contrata a Yorley como empleada servicios generales. Antonia abrirá su p…" at bounding box center [931, 417] width 734 height 17
type textarea "[PERSON_NAME] [PERSON_NAME] como empleada de servicios generales. [PERSON_NAME]…"
click at [1280, 183] on span "Save" at bounding box center [1273, 178] width 45 height 11
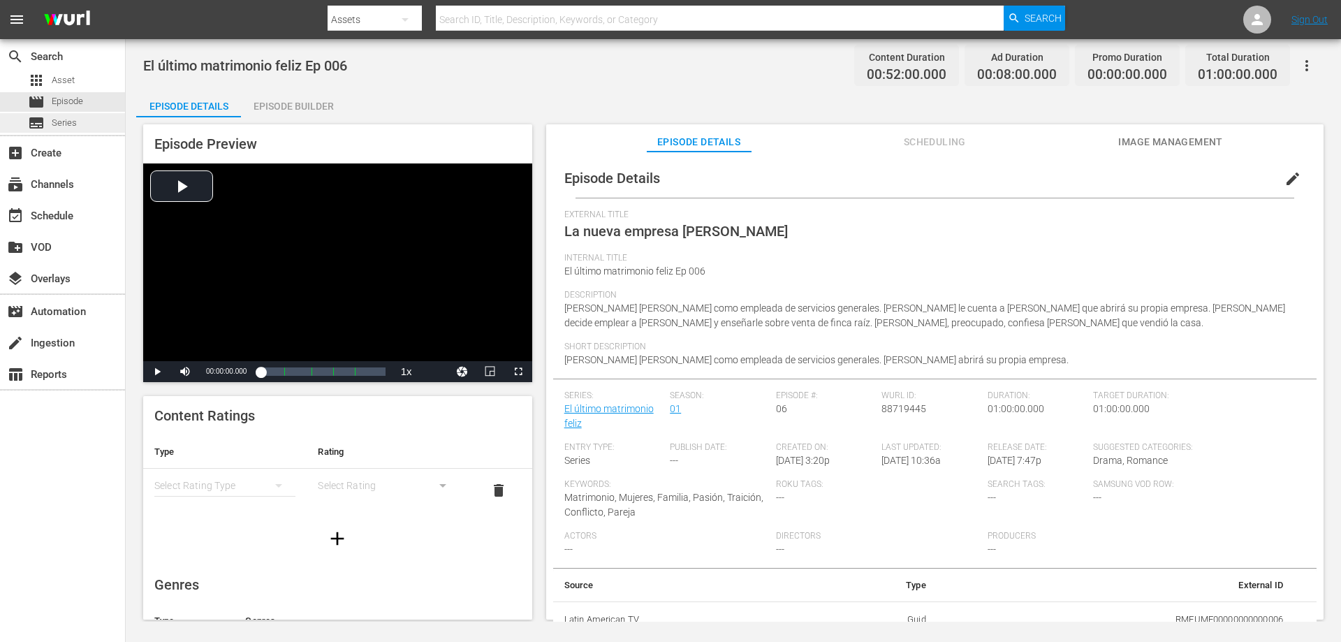
click at [67, 123] on span "Series" at bounding box center [64, 123] width 25 height 14
